Goal: Information Seeking & Learning: Check status

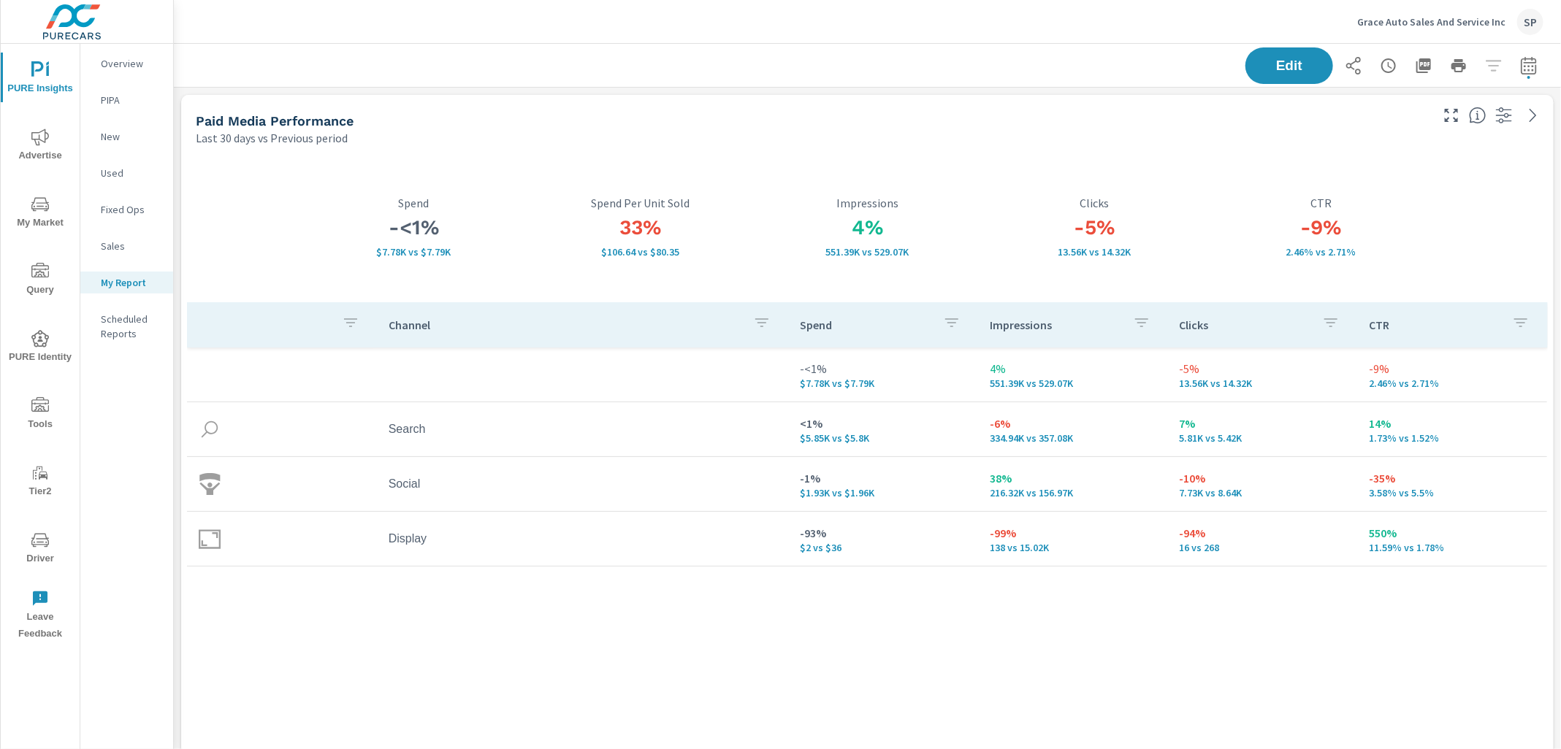
scroll to position [5046, 1388]
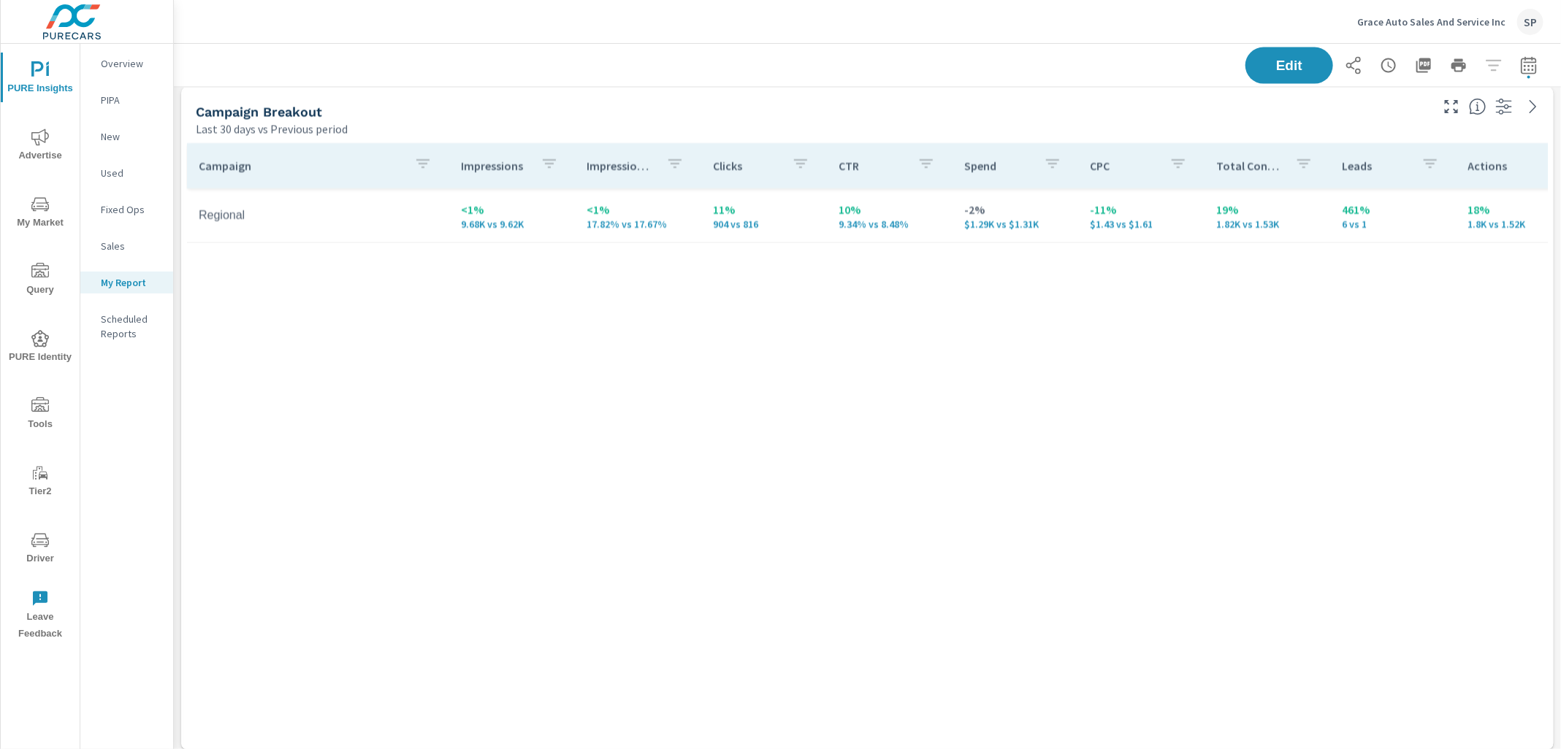
click at [119, 57] on p "Overview" at bounding box center [131, 63] width 61 height 15
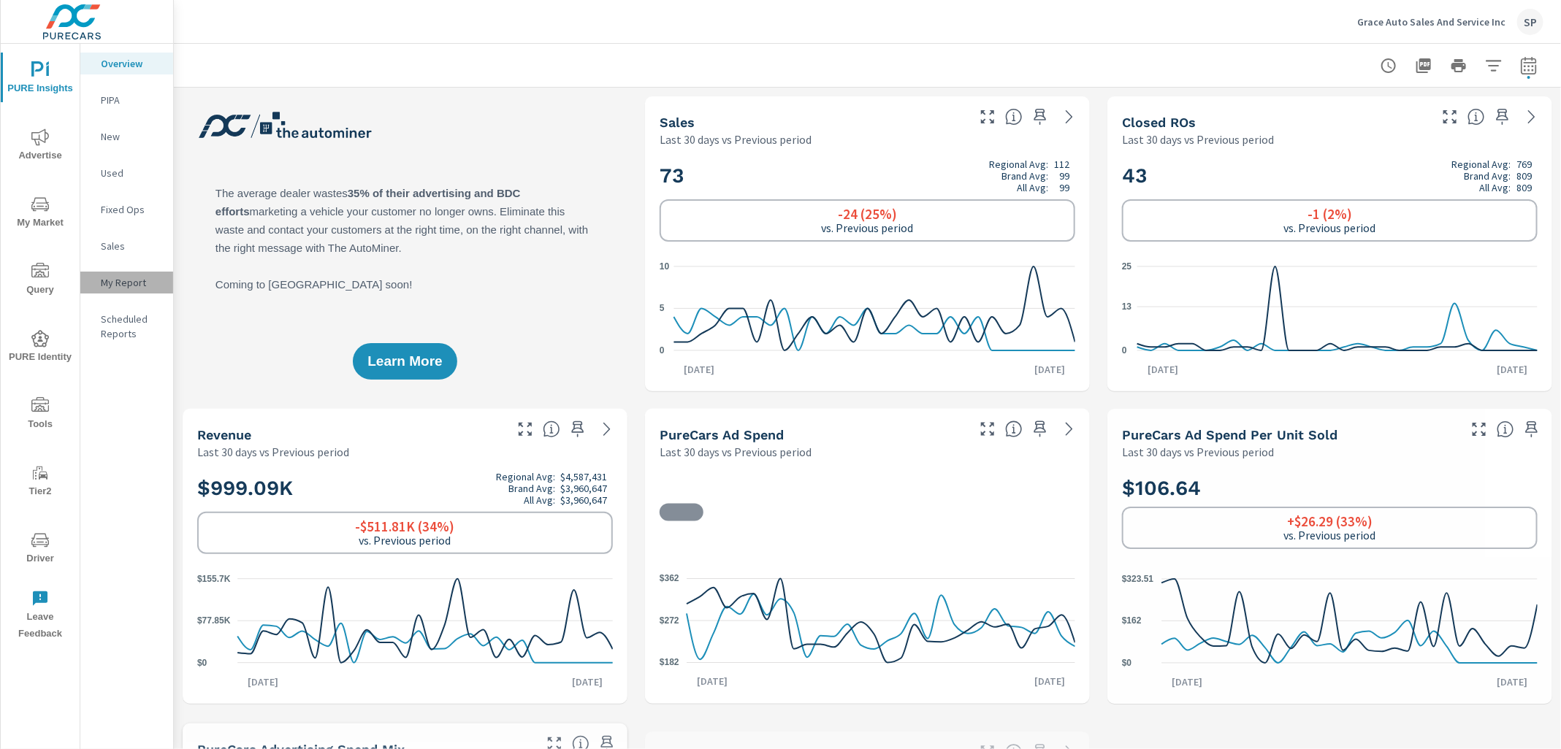
click at [115, 278] on p "My Report" at bounding box center [131, 282] width 61 height 15
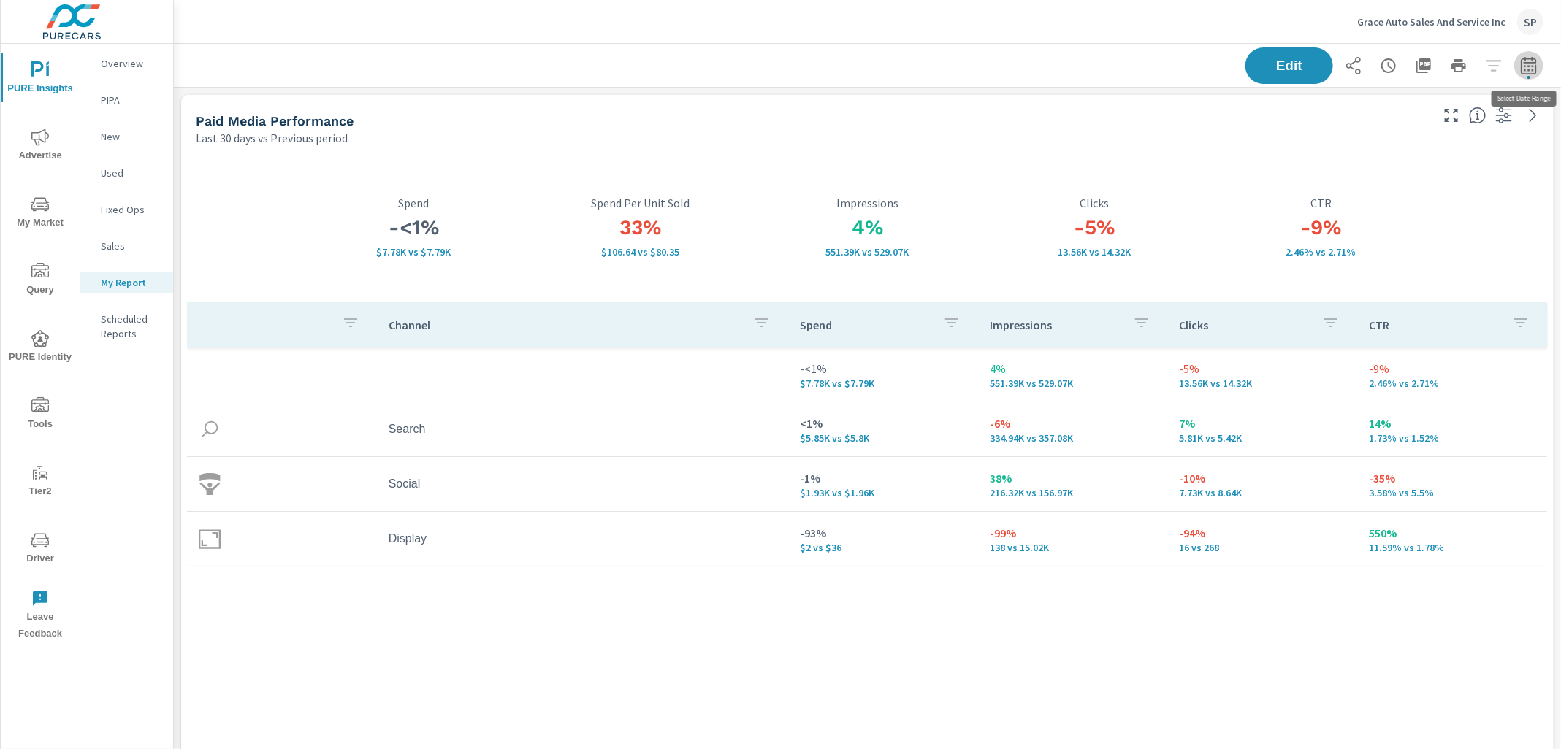
click at [1536, 65] on icon "button" at bounding box center [1528, 65] width 15 height 18
select select "Last 30 days"
select select "Previous period"
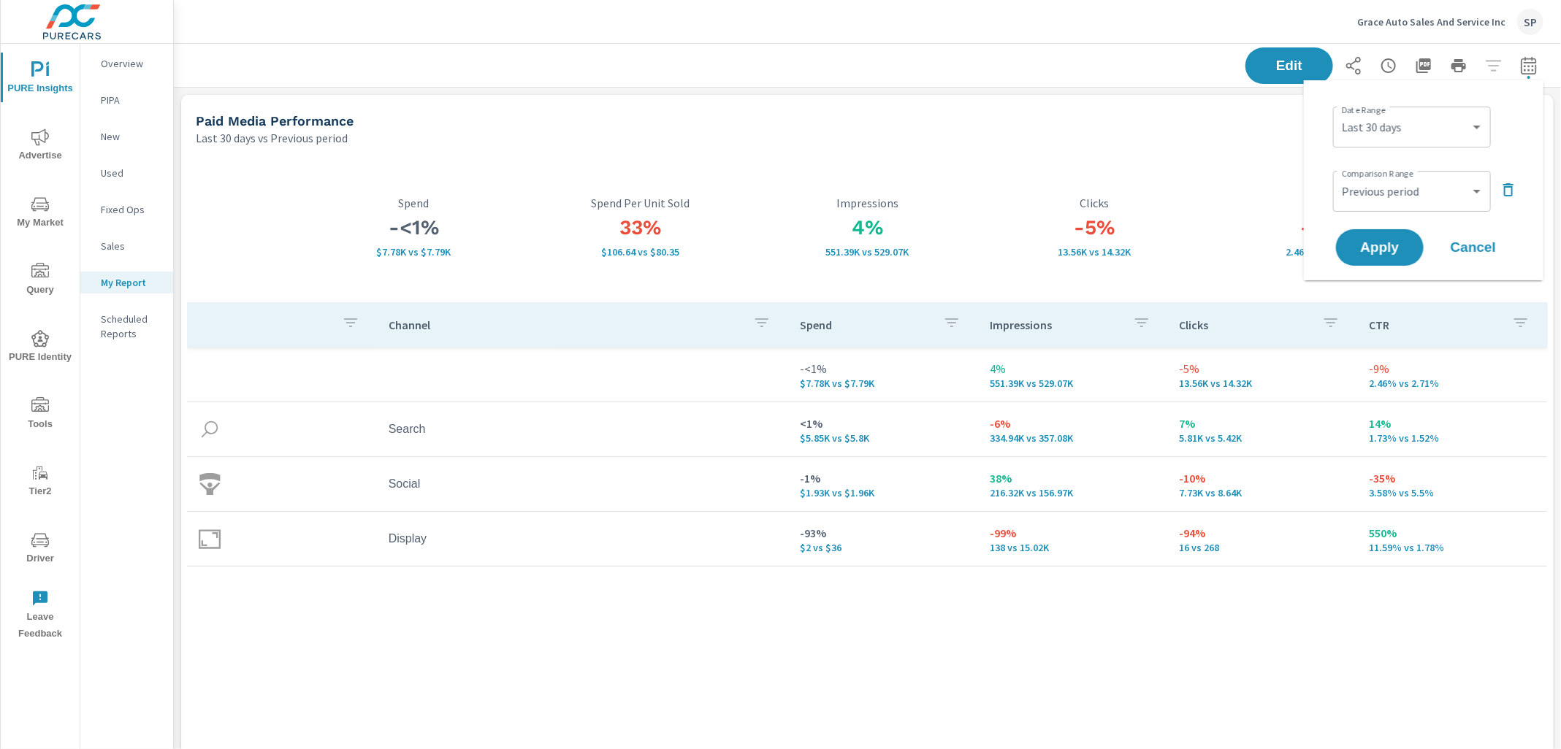
click at [1510, 187] on icon "button" at bounding box center [1508, 189] width 10 height 13
click at [1379, 200] on span "Apply" at bounding box center [1380, 207] width 60 height 14
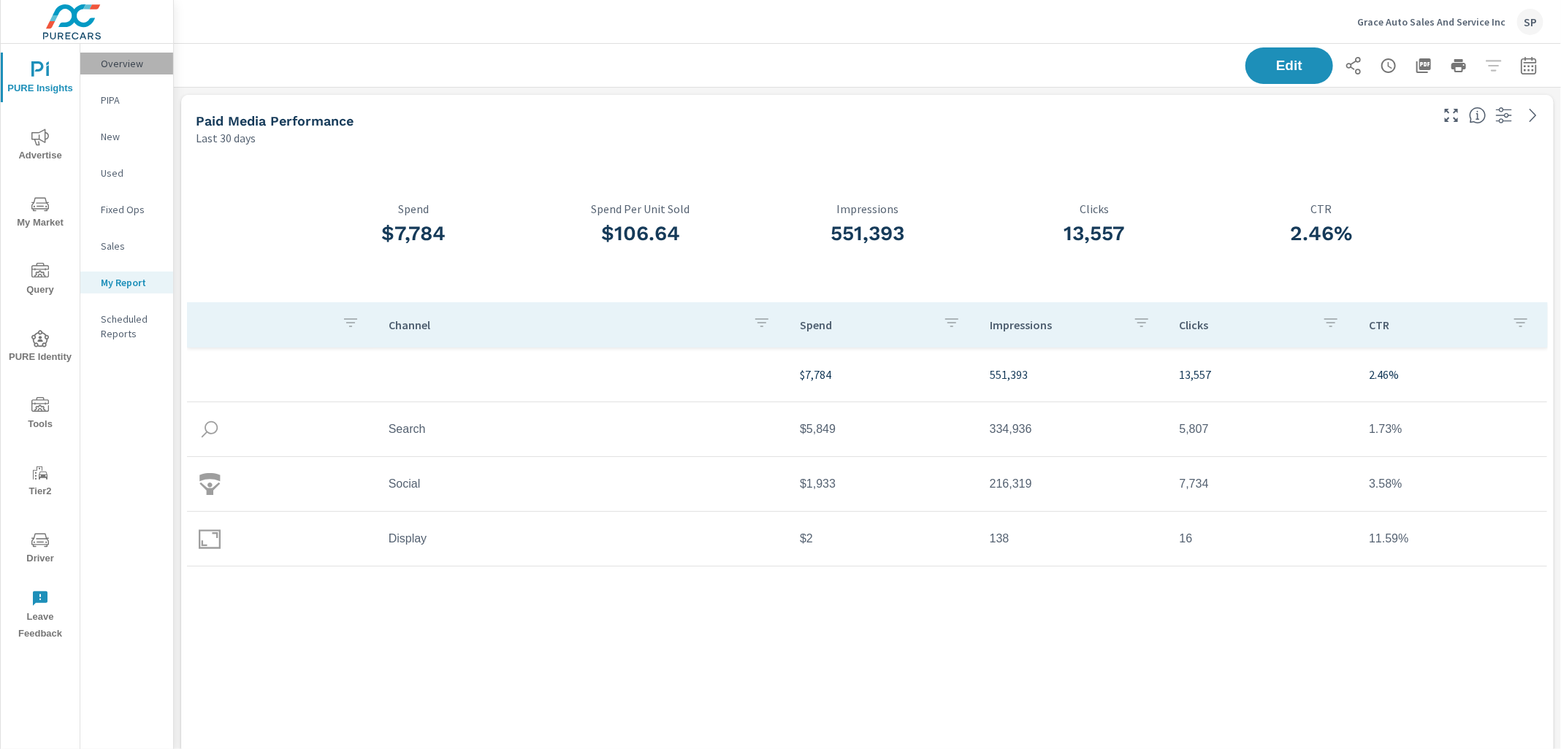
click at [118, 66] on p "Overview" at bounding box center [131, 63] width 61 height 15
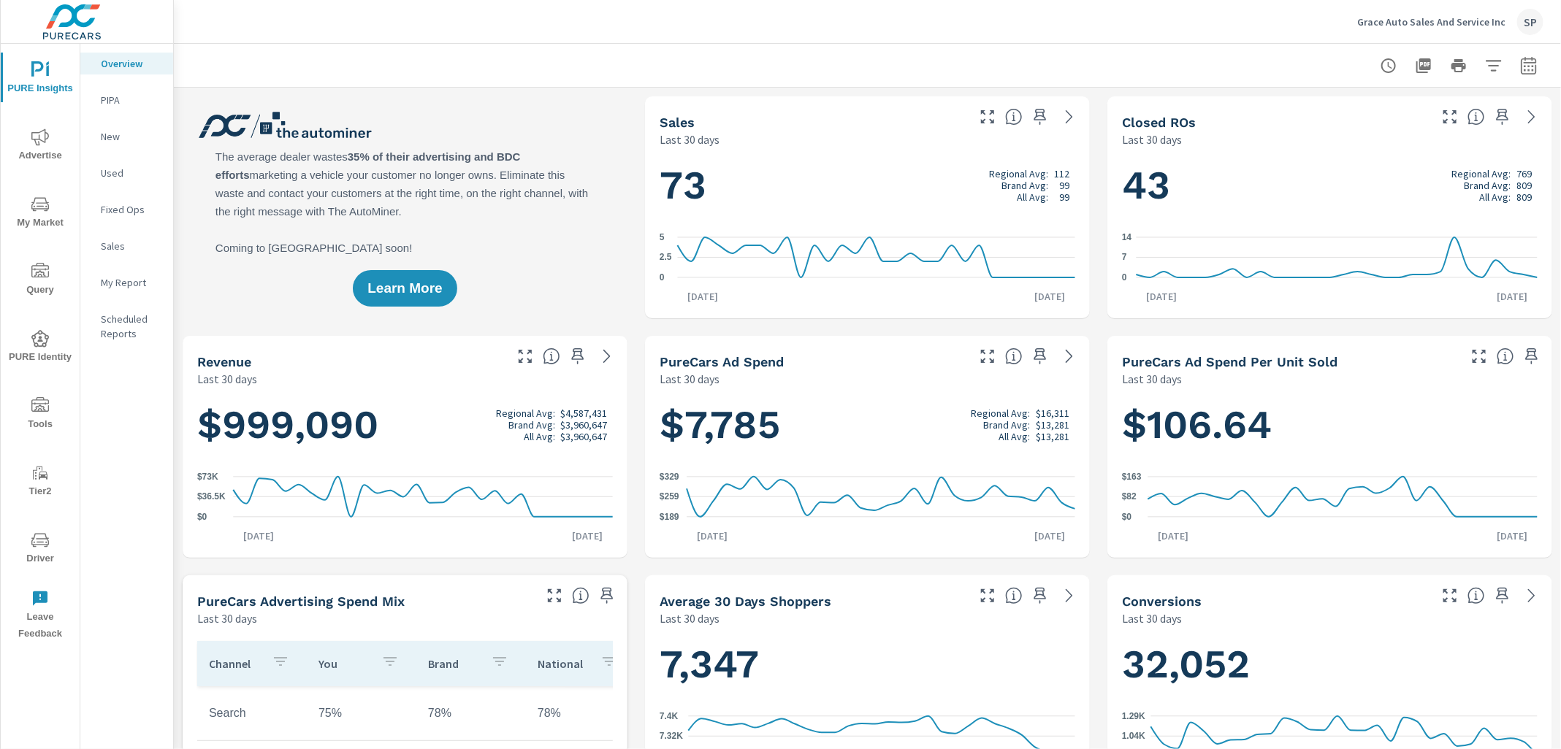
click at [115, 99] on p "PIPA" at bounding box center [131, 100] width 61 height 15
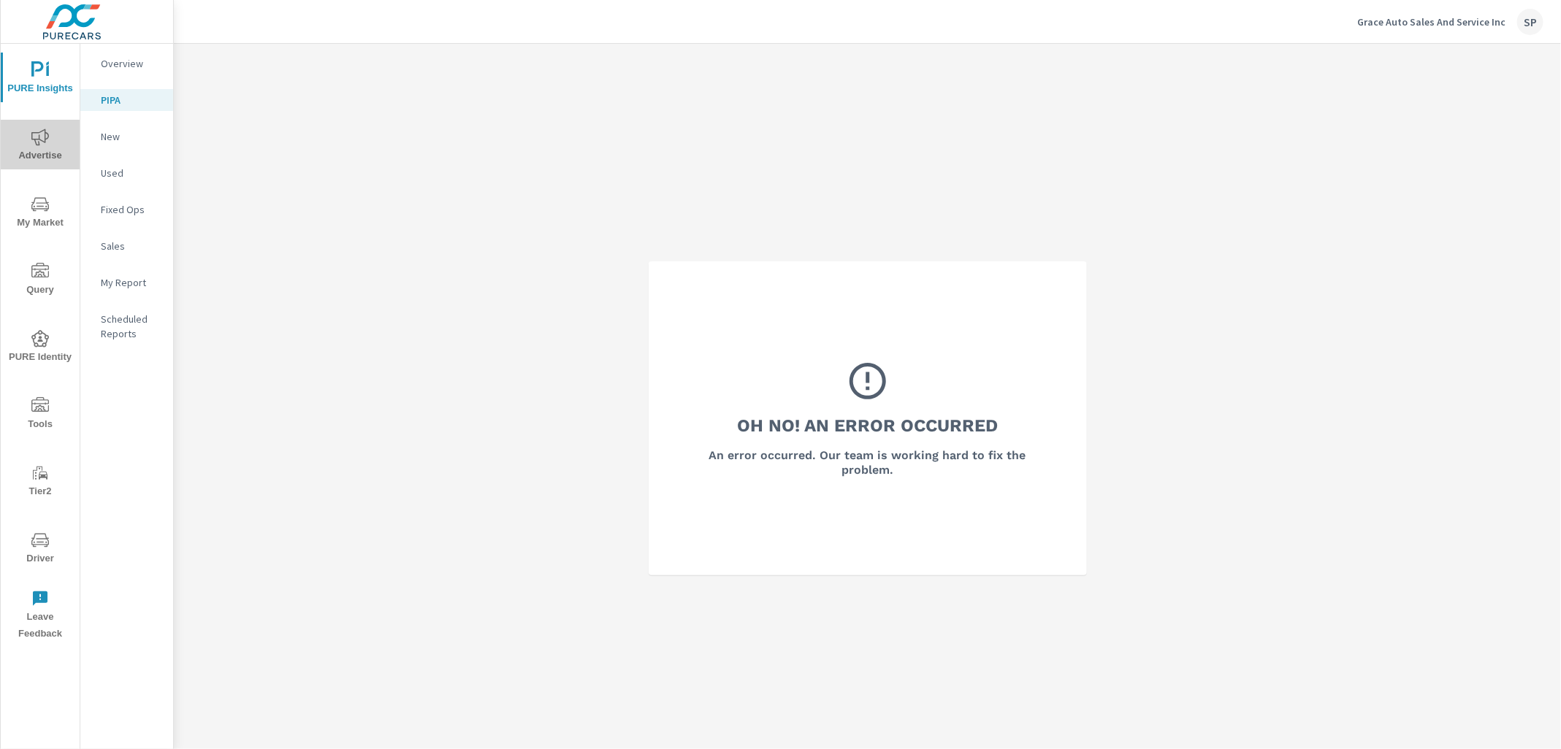
click at [39, 137] on icon "nav menu" at bounding box center [40, 138] width 18 height 18
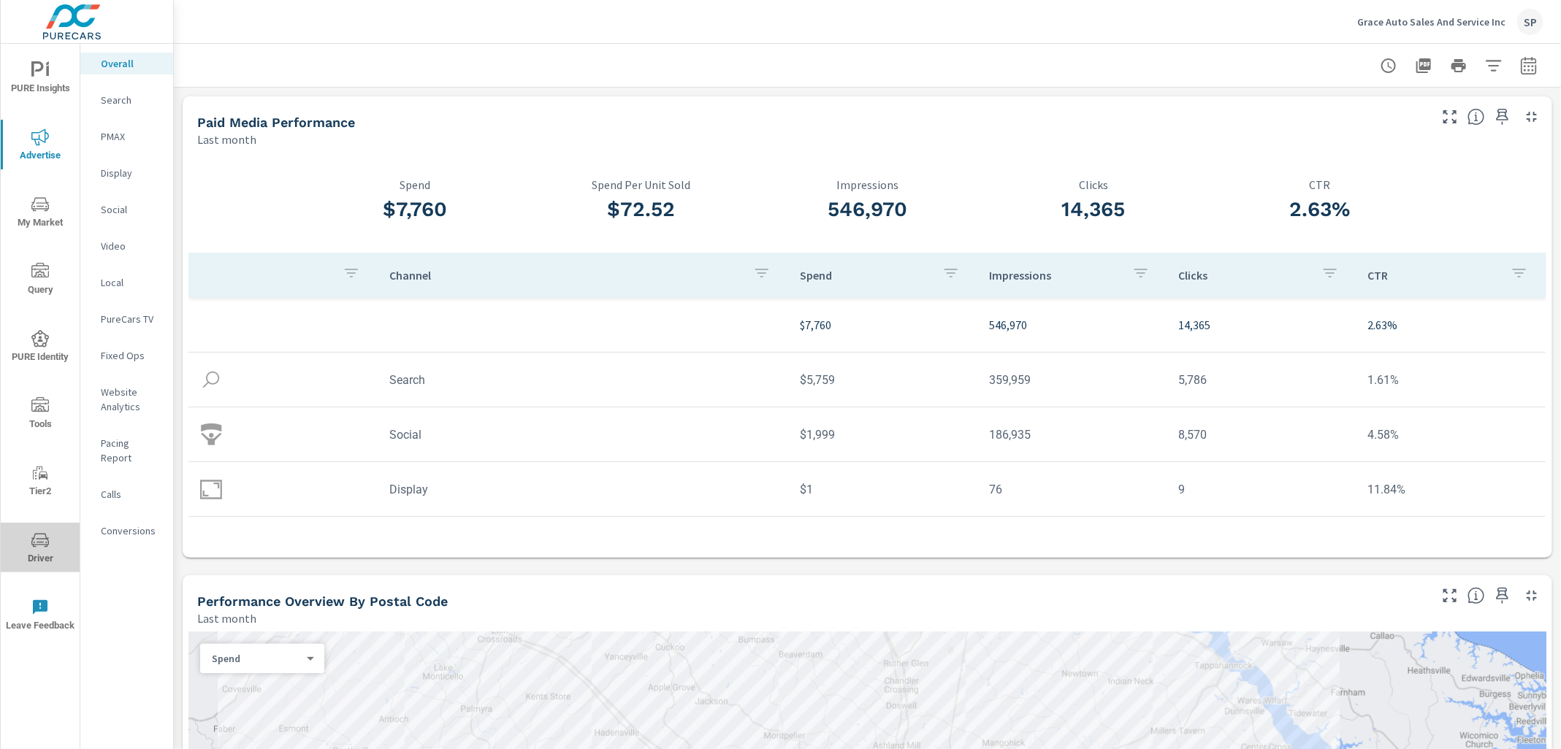
click at [38, 543] on icon "nav menu" at bounding box center [40, 541] width 18 height 18
click at [1530, 64] on icon "button" at bounding box center [1529, 66] width 18 height 18
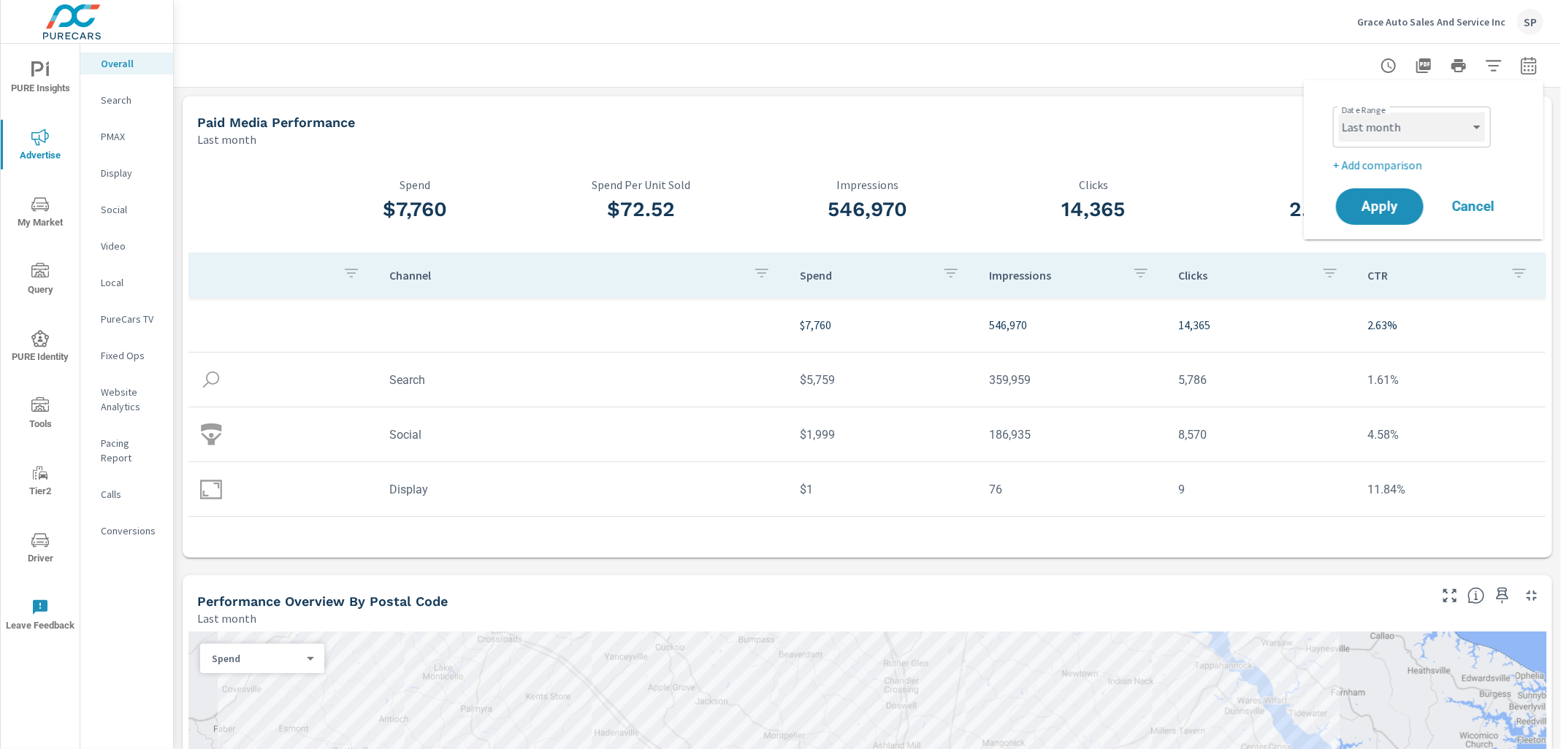
click at [1394, 129] on select "Custom Yesterday Last week Last 7 days Last 14 days Last 30 days Last 45 days L…" at bounding box center [1412, 126] width 146 height 29
select select "Last 30 days"
click at [1403, 167] on p "+ Add comparison" at bounding box center [1426, 165] width 187 height 18
select select "Previous period"
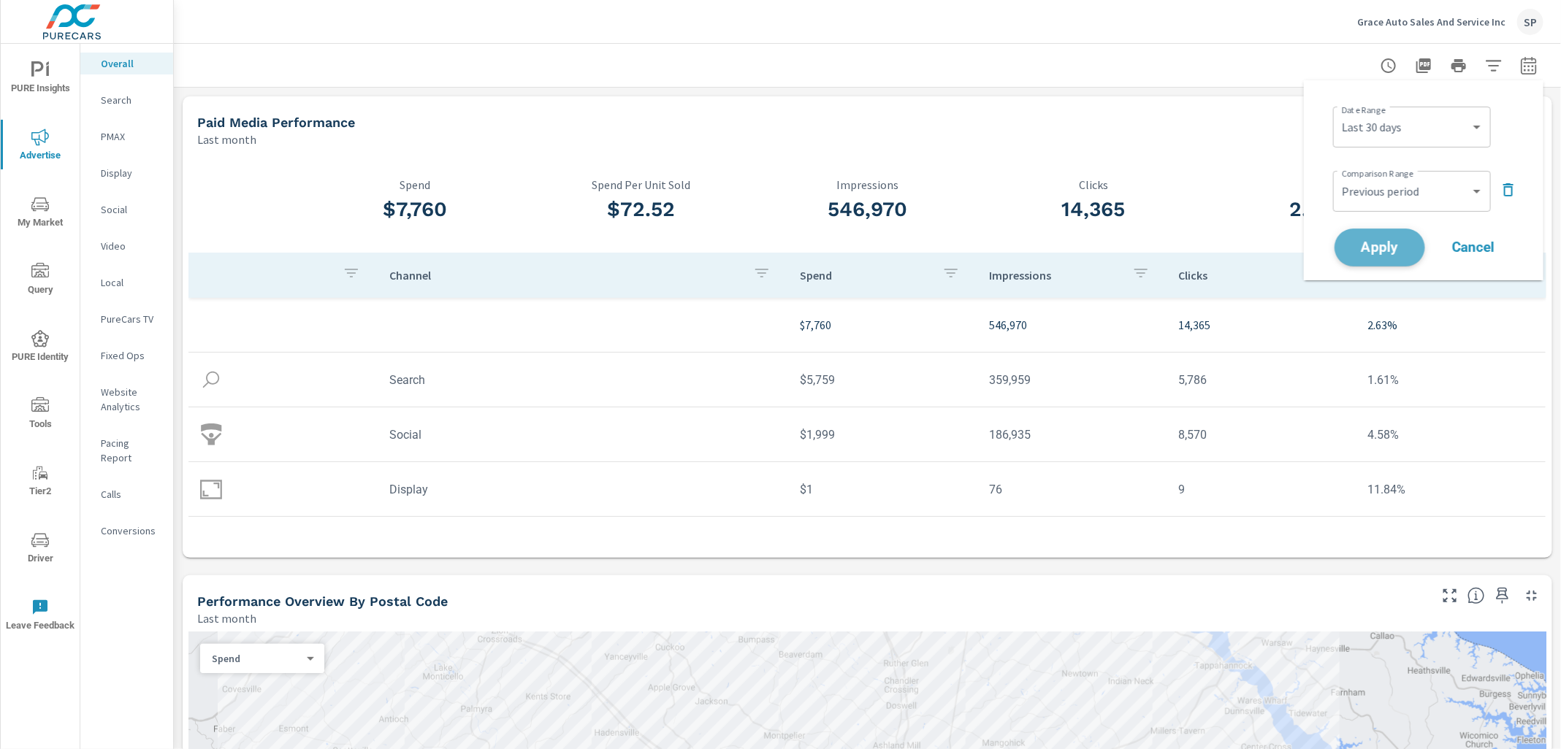
click at [1383, 248] on span "Apply" at bounding box center [1380, 248] width 60 height 14
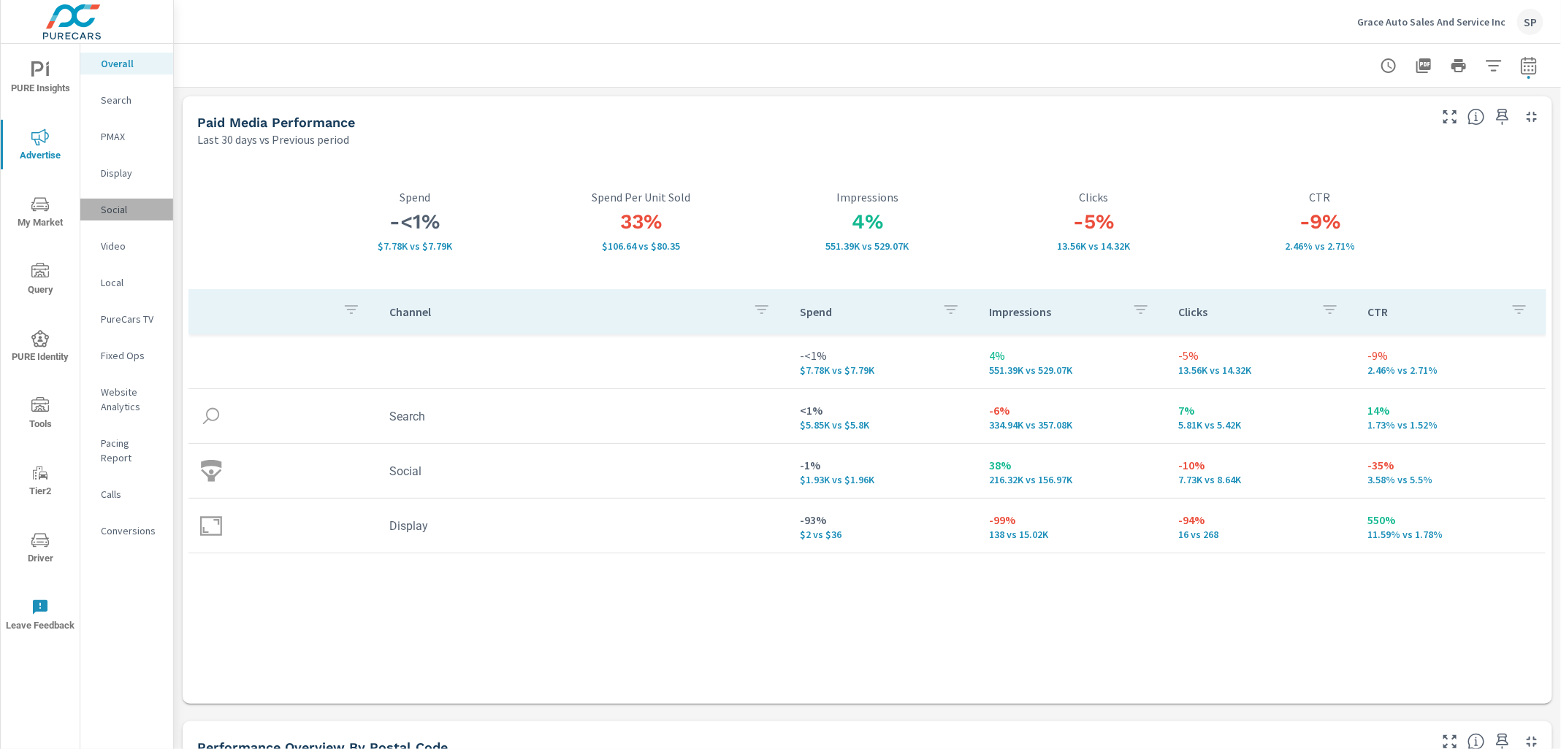
click at [117, 208] on p "Social" at bounding box center [131, 209] width 61 height 15
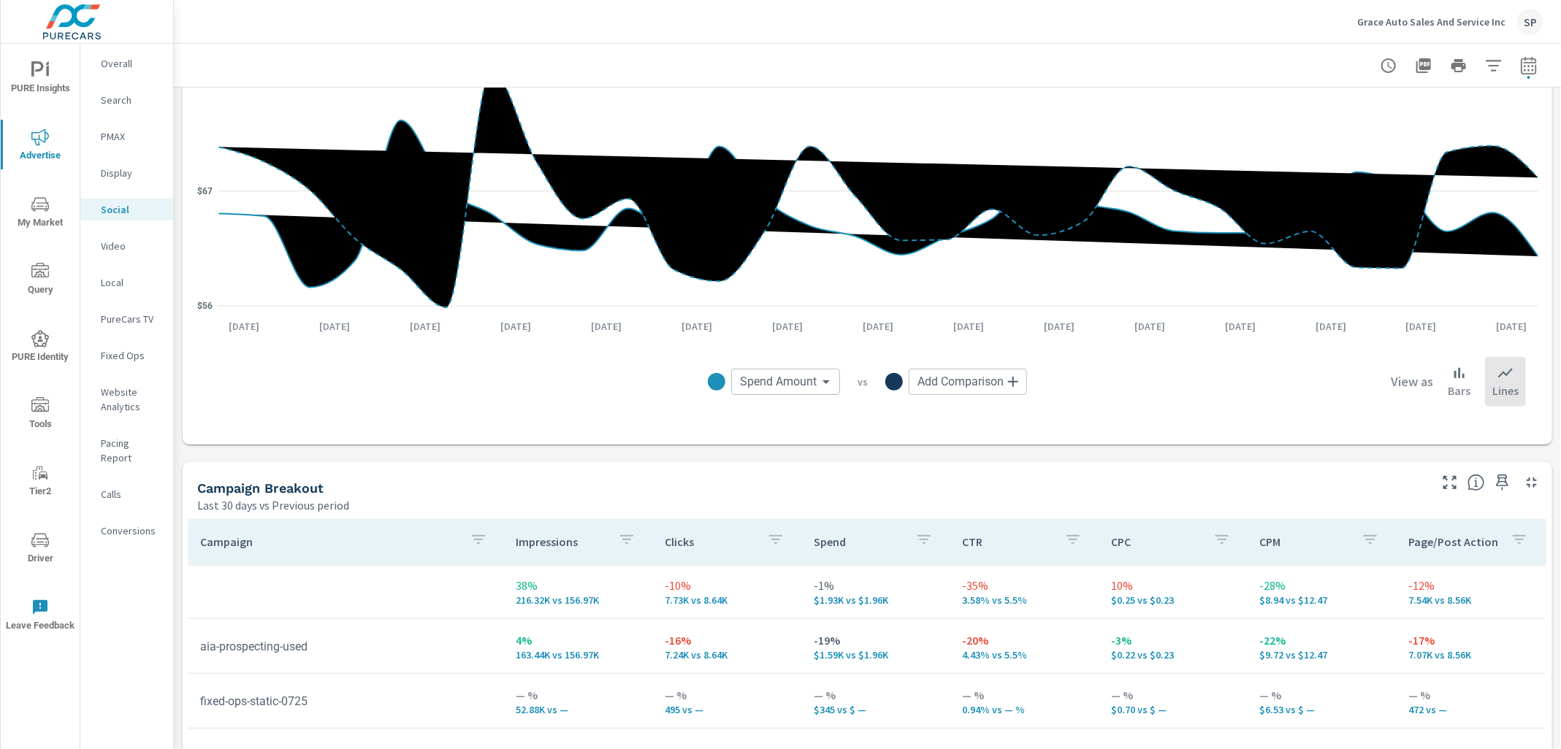
scroll to position [294, 0]
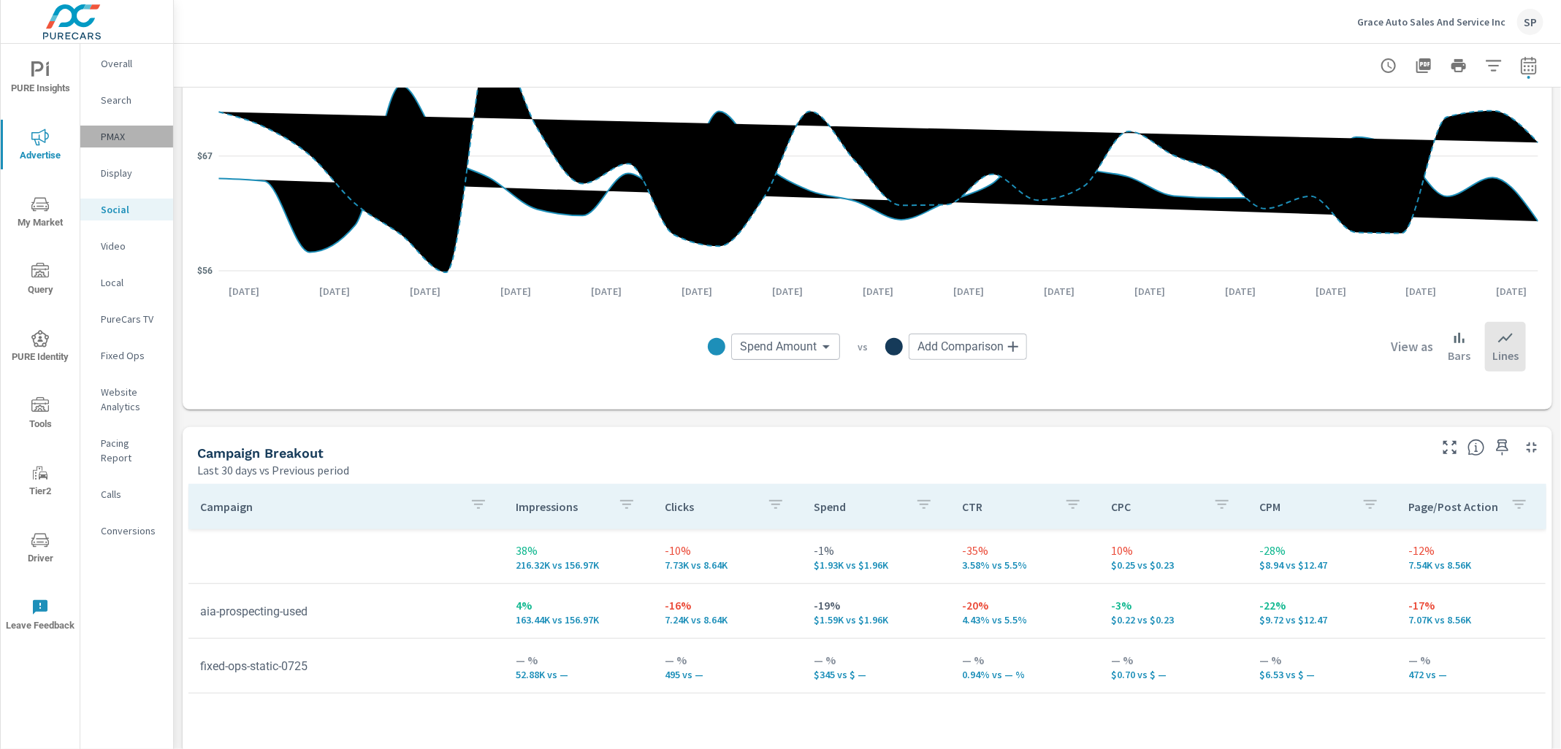
click at [118, 134] on p "PMAX" at bounding box center [131, 136] width 61 height 15
